Goal: Transaction & Acquisition: Book appointment/travel/reservation

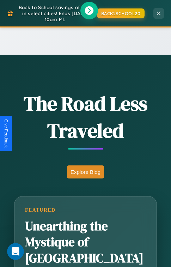
scroll to position [699, 0]
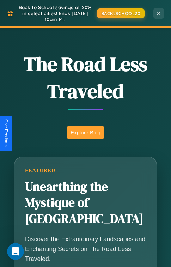
click at [85, 133] on button "Explore Blog" at bounding box center [85, 132] width 37 height 13
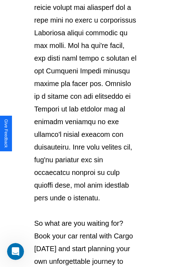
scroll to position [1220, 0]
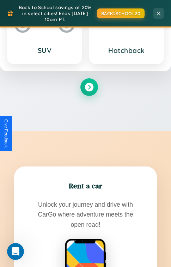
scroll to position [1525, 0]
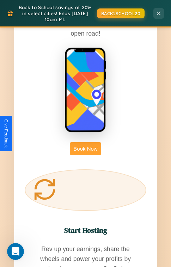
click at [85, 142] on button "Book Now" at bounding box center [85, 148] width 31 height 13
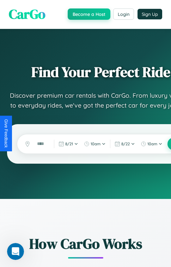
scroll to position [12, 0]
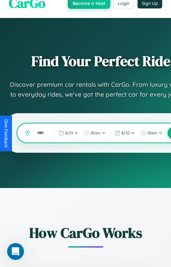
click at [41, 133] on input "text" at bounding box center [42, 133] width 16 height 12
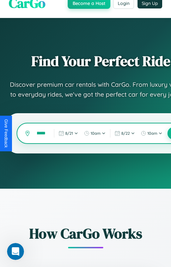
scroll to position [0, 8]
type input "******"
click at [169, 133] on button at bounding box center [173, 133] width 13 height 13
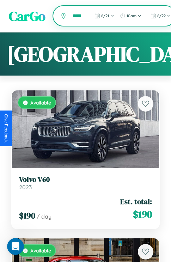
scroll to position [0, 10]
type input "********"
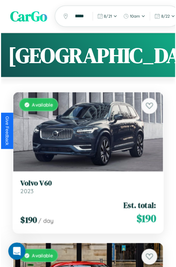
scroll to position [0, 0]
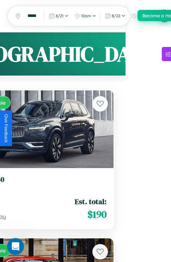
click at [164, 16] on button "Become a Host" at bounding box center [159, 15] width 43 height 11
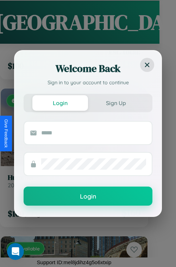
scroll to position [12539, 0]
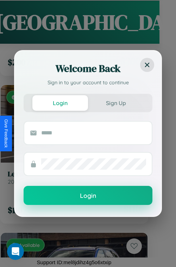
click at [72, 203] on button "Login" at bounding box center [88, 195] width 129 height 19
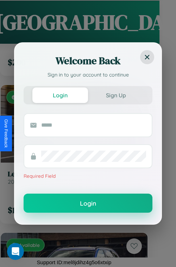
click at [72, 203] on button "Login" at bounding box center [88, 203] width 129 height 19
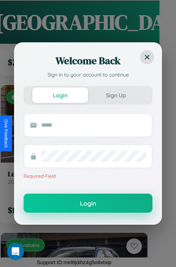
click at [72, 203] on button "Login" at bounding box center [88, 203] width 129 height 19
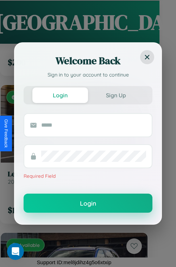
click at [72, 203] on button "Login" at bounding box center [88, 203] width 129 height 19
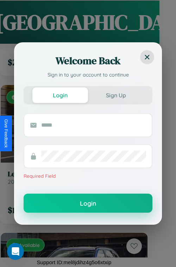
click at [72, 203] on button "Login" at bounding box center [88, 203] width 129 height 19
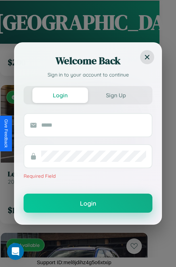
click at [72, 203] on button "Login" at bounding box center [88, 203] width 129 height 19
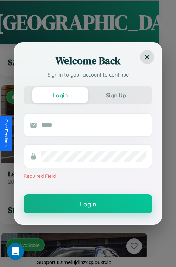
click at [72, 177] on p "Required Field" at bounding box center [88, 176] width 129 height 8
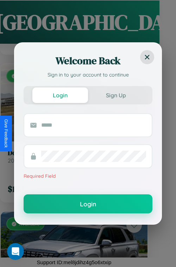
scroll to position [1156, 0]
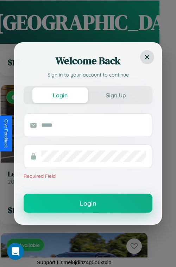
click at [72, 203] on button "Login" at bounding box center [88, 203] width 129 height 19
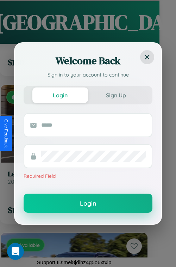
click at [72, 203] on button "Login" at bounding box center [88, 203] width 129 height 19
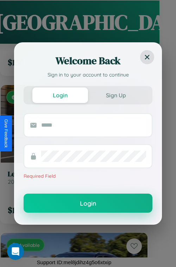
click at [72, 203] on button "Login" at bounding box center [88, 203] width 129 height 19
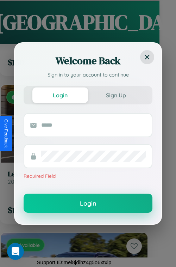
click at [72, 203] on button "Login" at bounding box center [88, 203] width 129 height 19
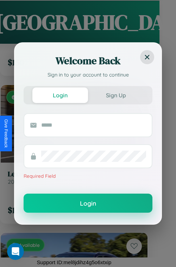
click at [72, 203] on button "Login" at bounding box center [88, 203] width 129 height 19
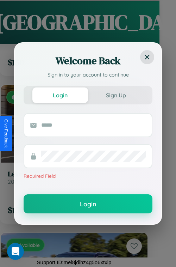
click at [72, 177] on p "Required Field" at bounding box center [88, 176] width 129 height 8
